Goal: Obtain resource: Download file/media

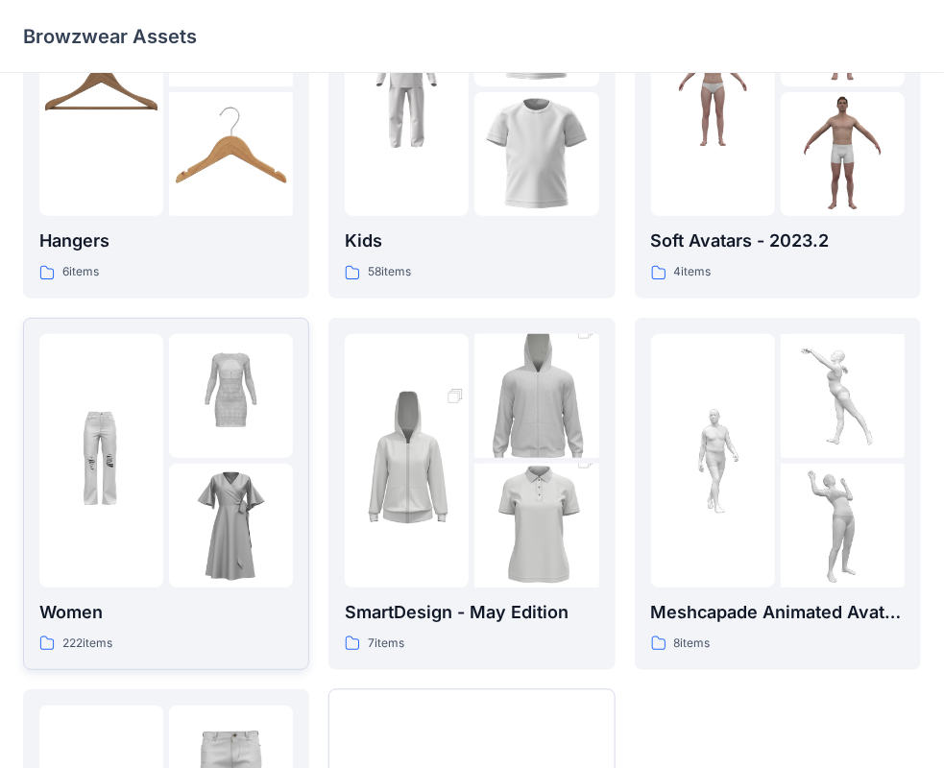
scroll to position [288, 0]
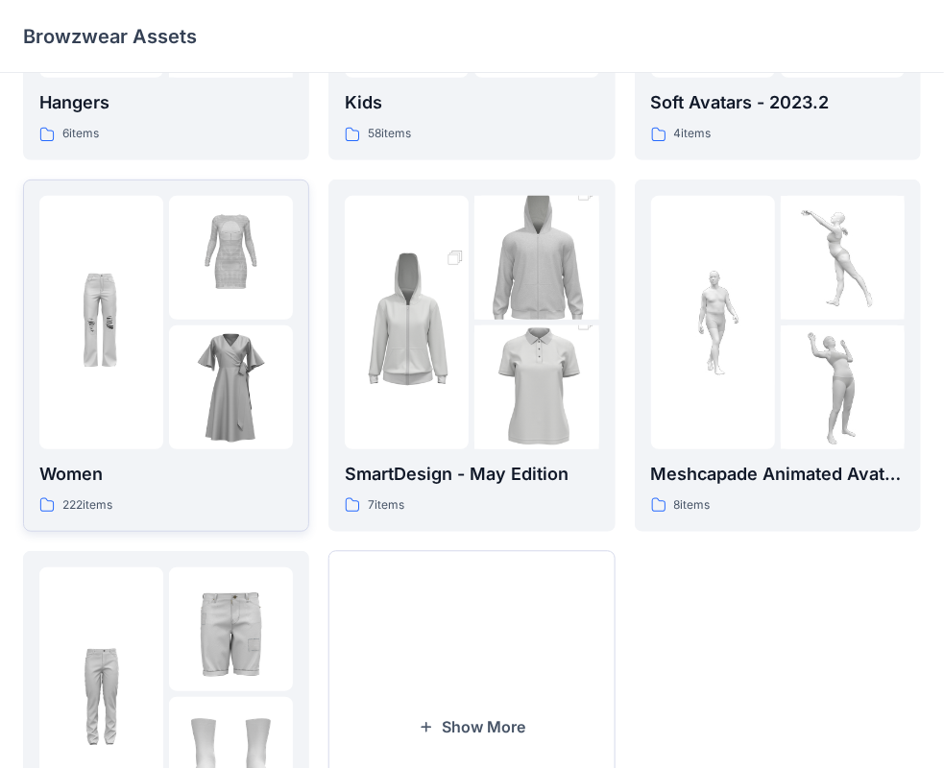
click at [255, 507] on div "222 items" at bounding box center [165, 505] width 253 height 20
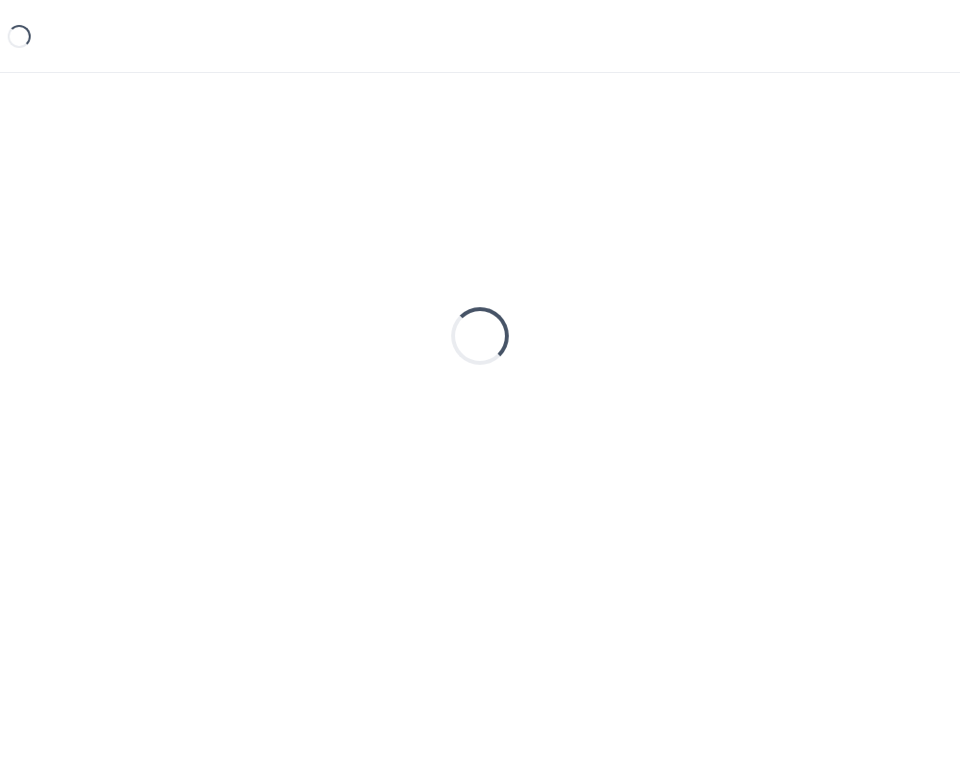
click at [255, 507] on div "Loading..." at bounding box center [480, 336] width 914 height 480
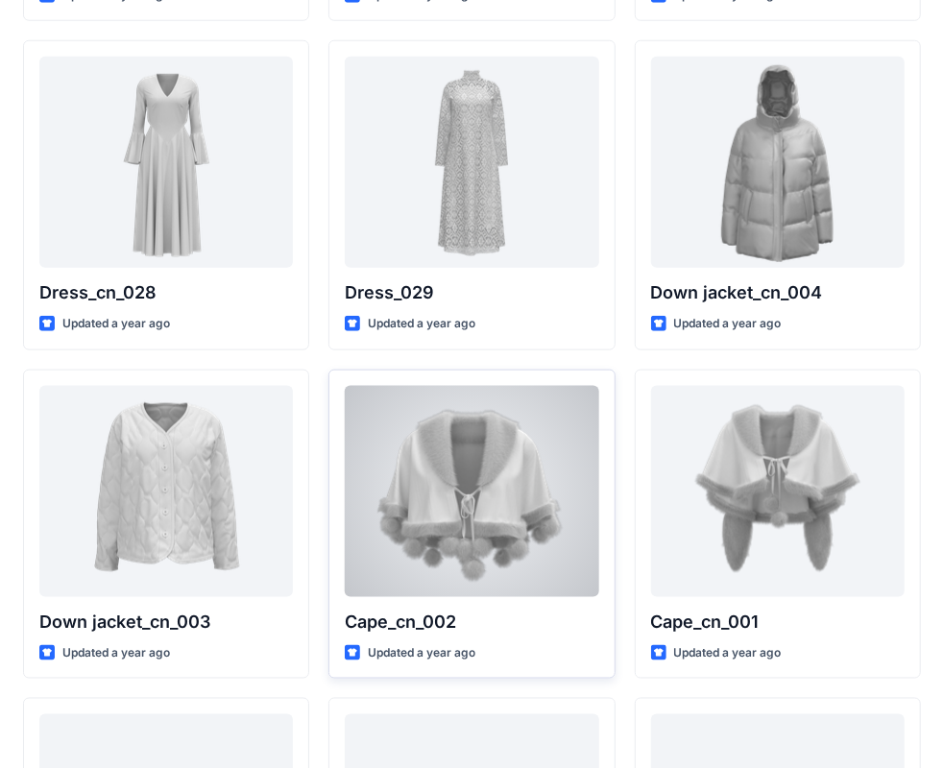
scroll to position [809, 0]
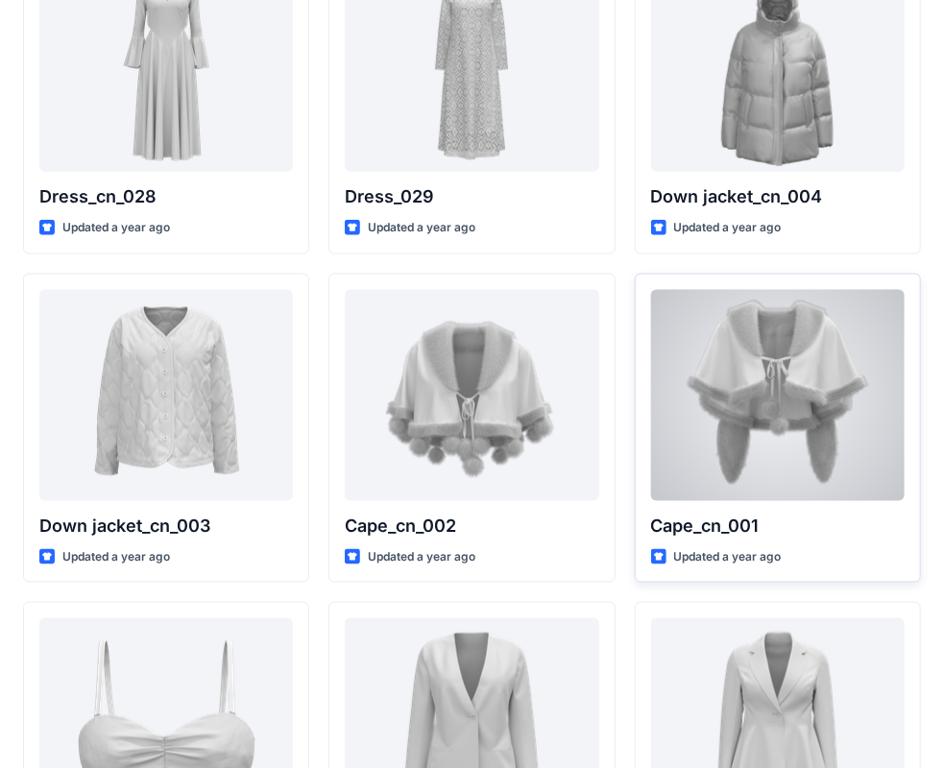
click at [787, 453] on div at bounding box center [777, 395] width 253 height 211
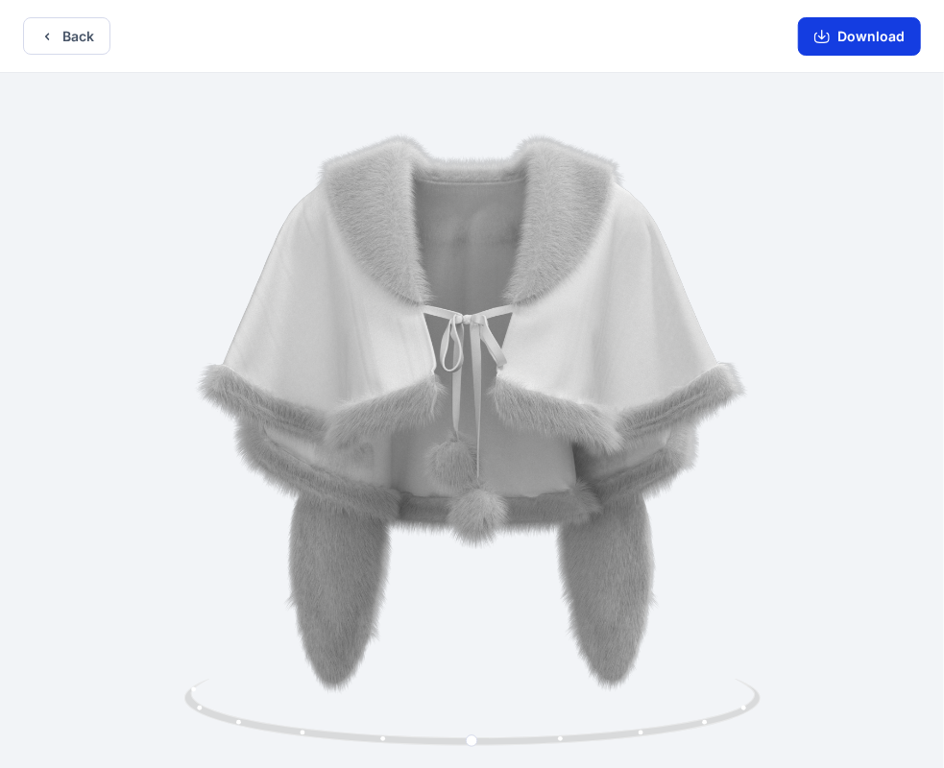
click at [841, 38] on button "Download" at bounding box center [859, 36] width 123 height 38
click at [853, 42] on button "Download" at bounding box center [859, 36] width 123 height 38
